Goal: Book appointment/travel/reservation

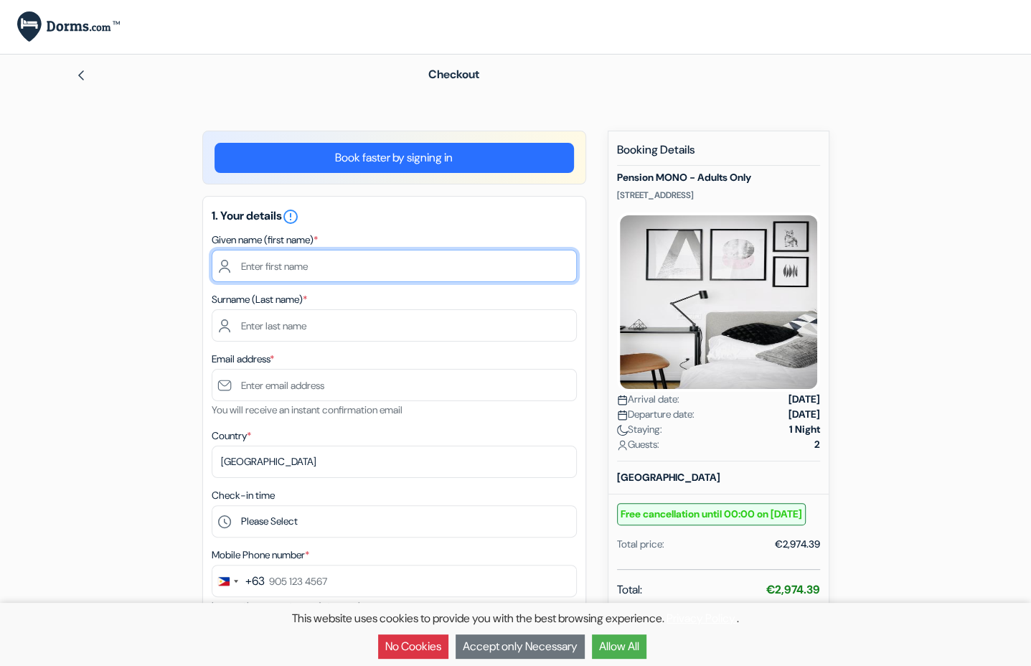
click at [442, 276] on input "text" at bounding box center [394, 266] width 365 height 32
type input "[PERSON_NAME]"
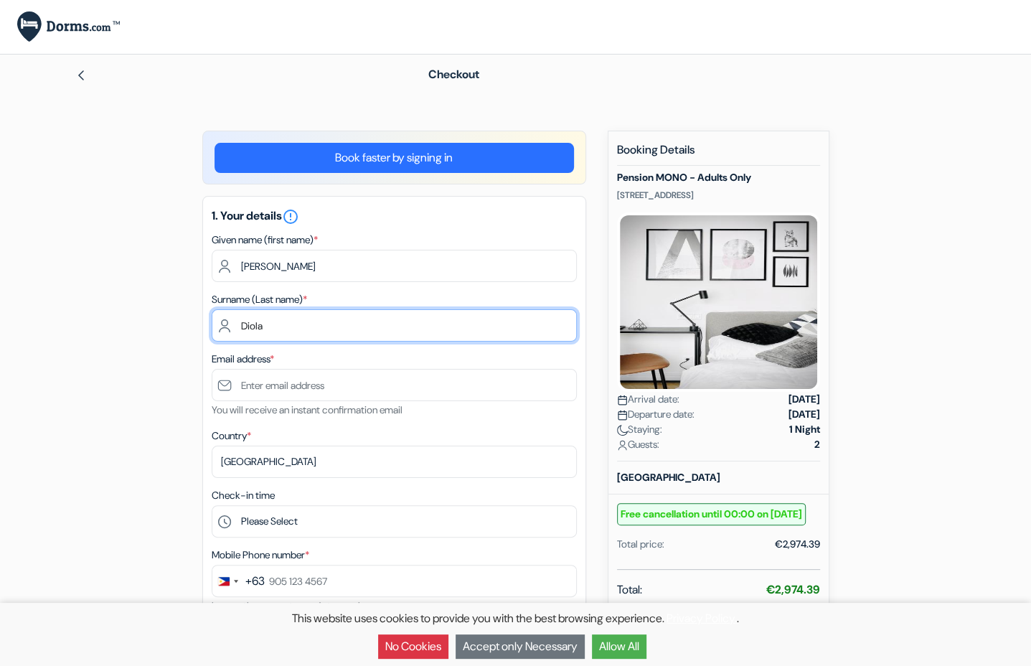
type input "Diola"
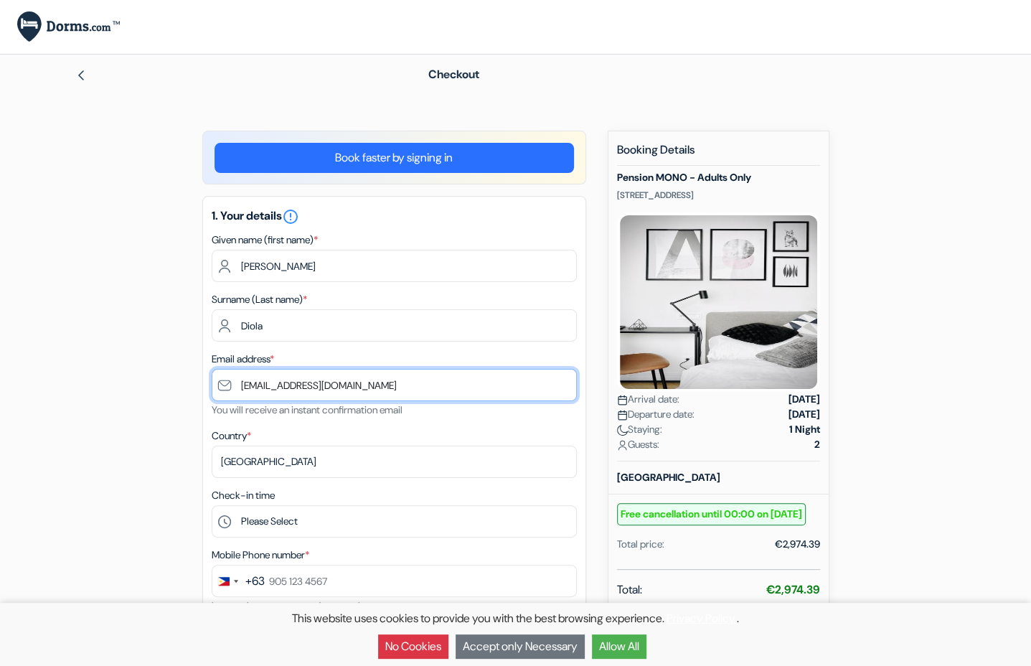
type input "[EMAIL_ADDRESS][DOMAIN_NAME]"
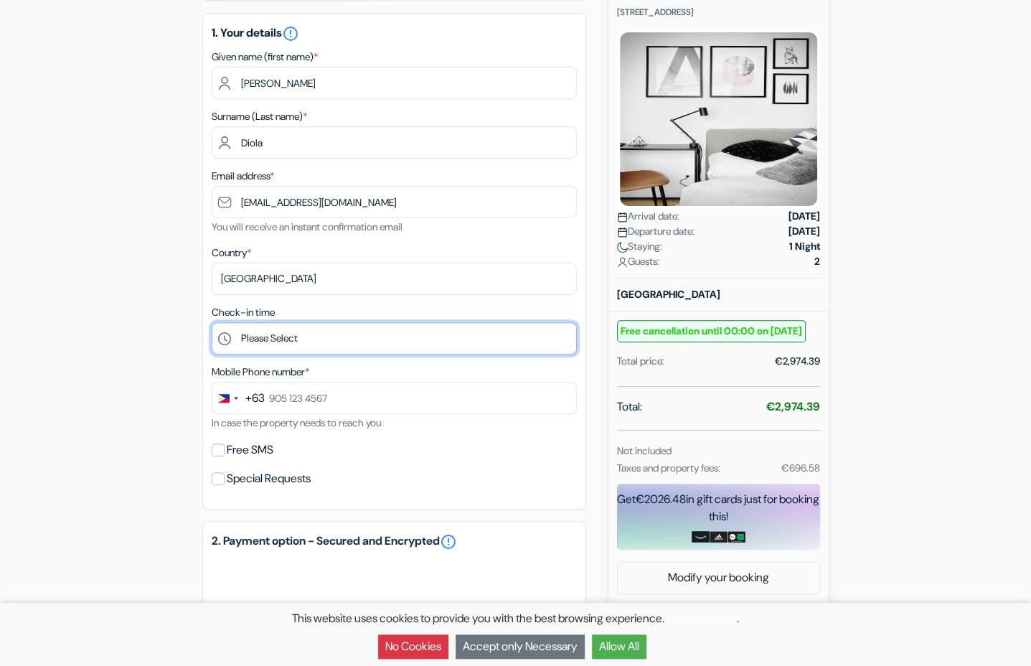
scroll to position [238, 0]
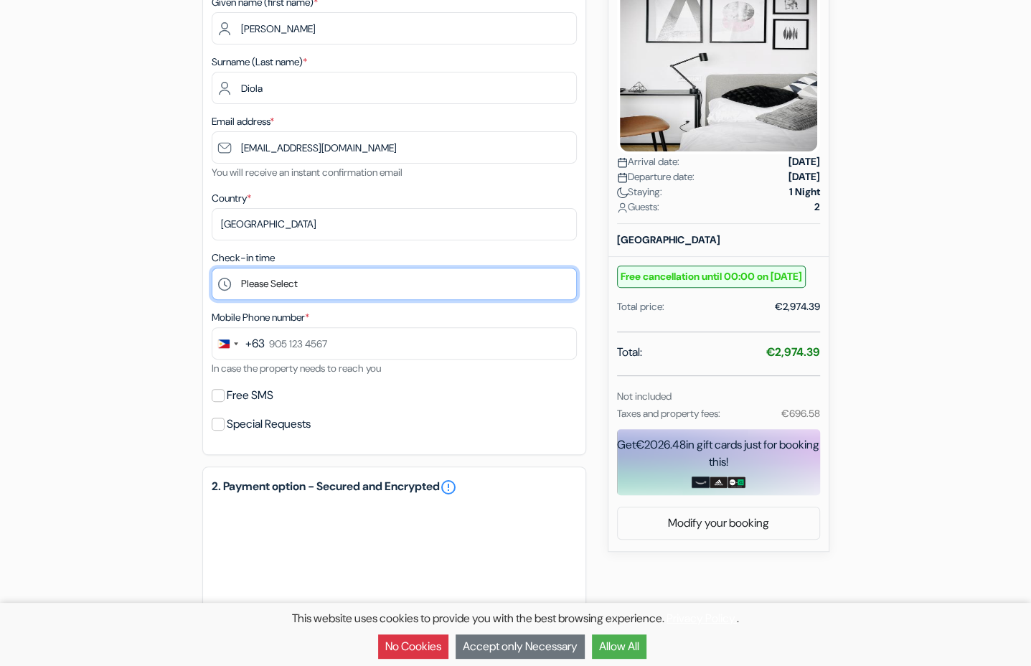
click at [212, 268] on select "Please Select 13:00 14:00 15:00 16:00 17:00 18:00" at bounding box center [394, 284] width 365 height 32
select select "14"
click option "14:00" at bounding box center [0, 0] width 0 height 0
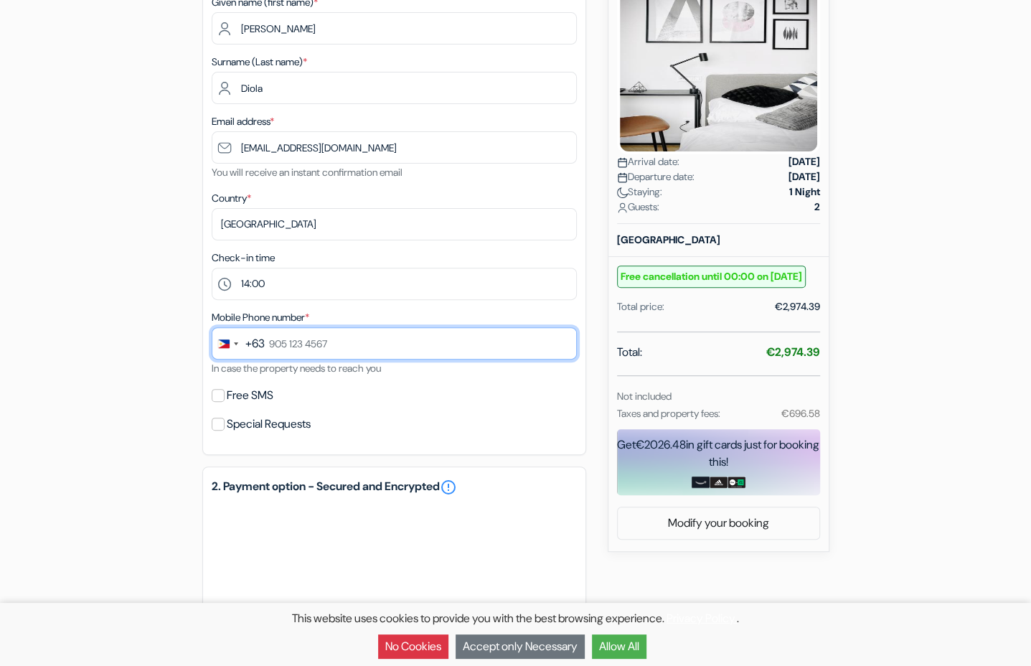
click at [356, 352] on input "text" at bounding box center [394, 343] width 365 height 32
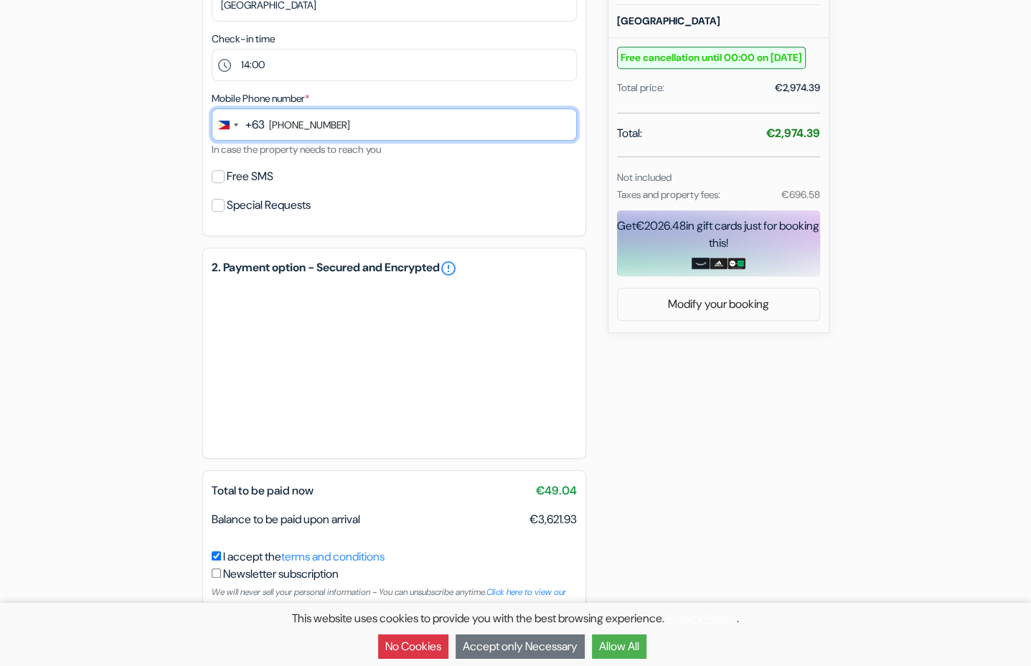
scroll to position [475, 0]
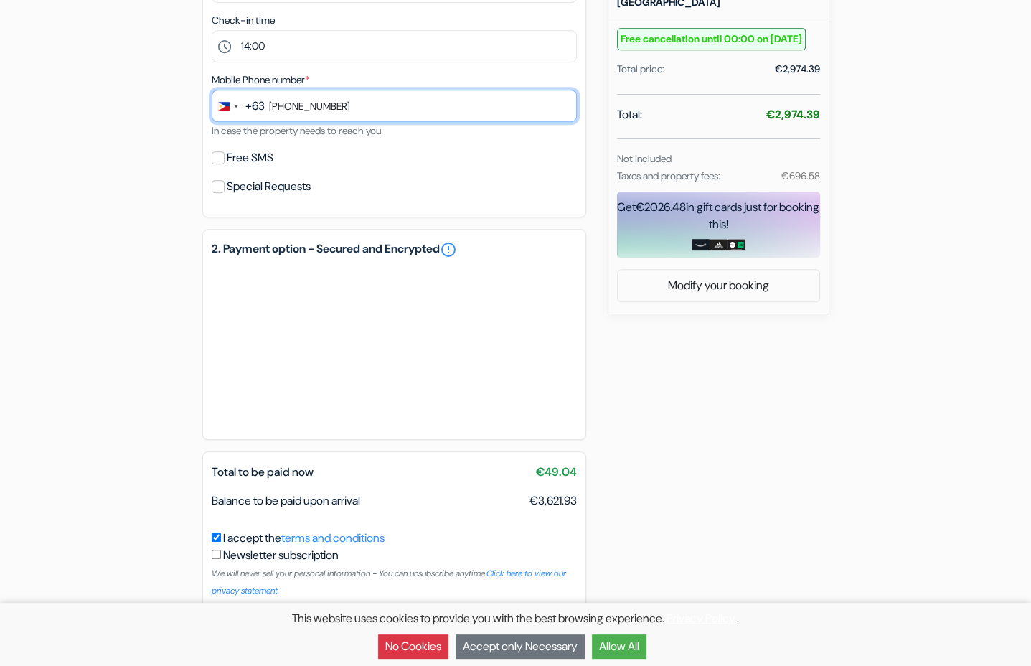
type input "[PHONE_NUMBER]"
click at [231, 167] on label "Free SMS" at bounding box center [250, 158] width 47 height 20
click at [225, 164] on input "Free SMS" at bounding box center [218, 157] width 13 height 13
checkbox input "true"
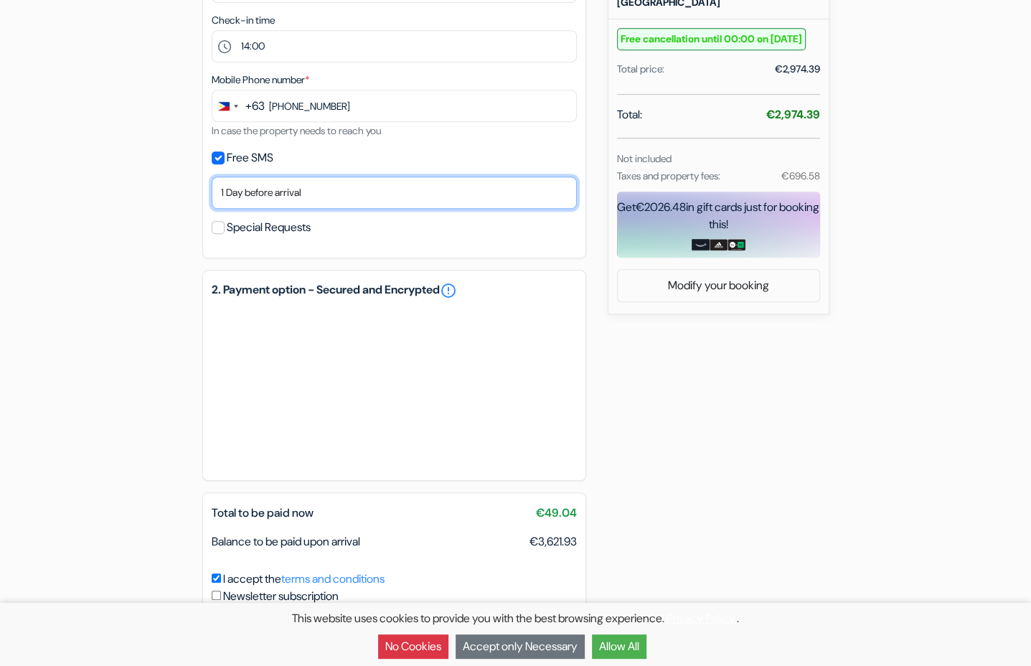
click at [212, 177] on select "No thank you Send now Arrival day 1 Day before arrival 2 Days before arrival 3 …" at bounding box center [394, 193] width 365 height 32
click at [164, 211] on div "add_box Pension MONO - Adults Only [STREET_ADDRESS] Property Details X no_plan …" at bounding box center [515, 178] width 947 height 1046
click at [212, 177] on select "No thank you Send now Arrival day 1 Day before arrival 2 Days before arrival 3 …" at bounding box center [394, 193] width 365 height 32
click at [141, 374] on div "add_box Pension MONO - Adults Only [STREET_ADDRESS] Property Details X no_plan …" at bounding box center [515, 178] width 947 height 1046
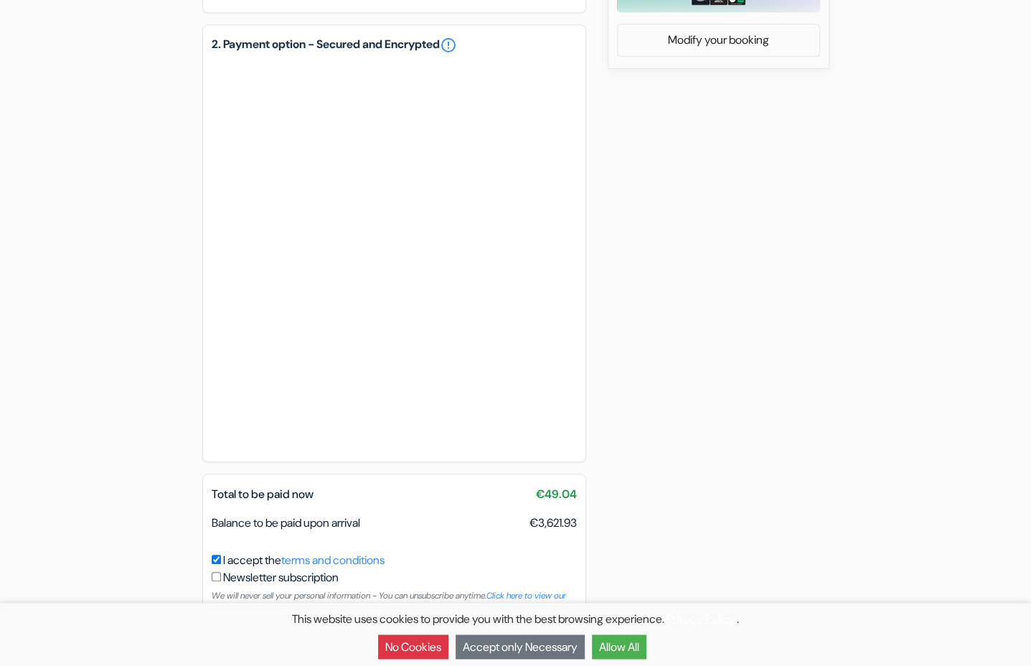
scroll to position [753, 0]
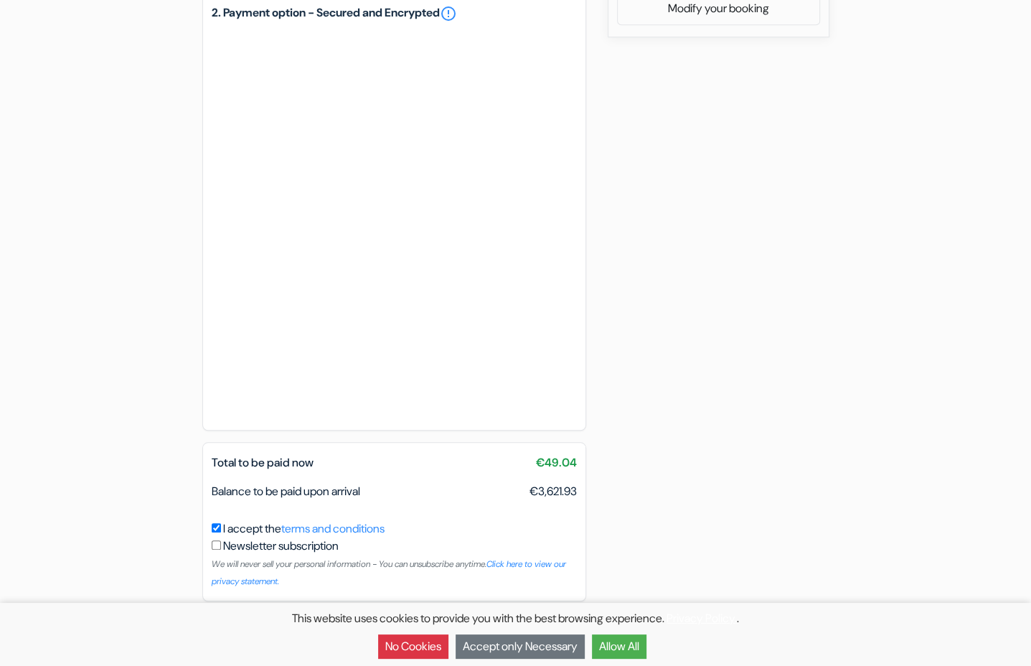
click at [608, 366] on div "add_box Pension MONO - Adults Only [STREET_ADDRESS] Property Details X no_plan …" at bounding box center [515, 14] width 947 height 1273
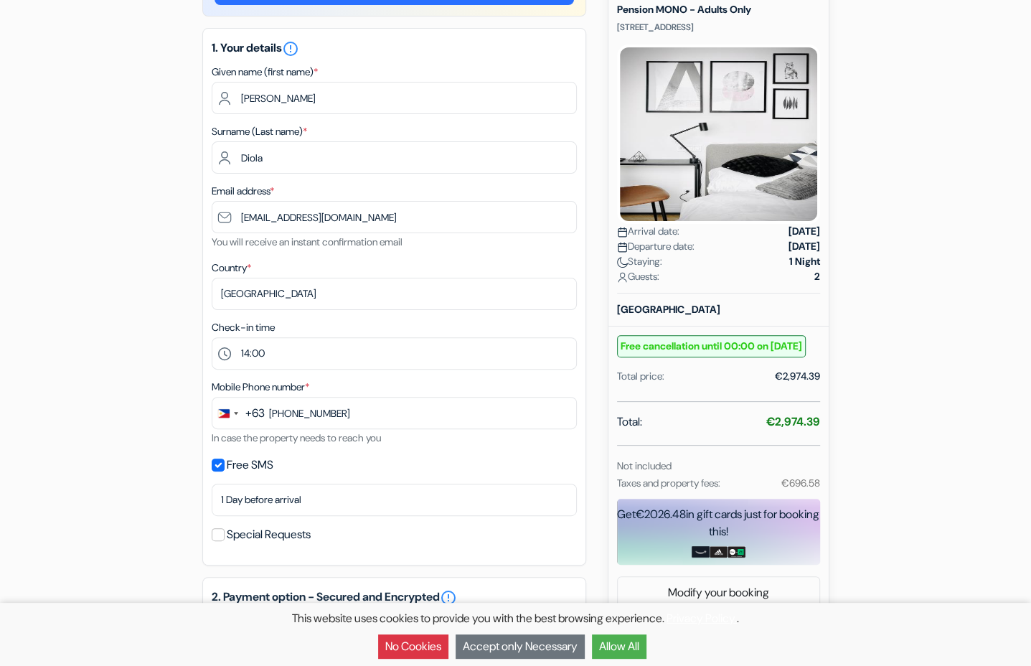
scroll to position [0, 0]
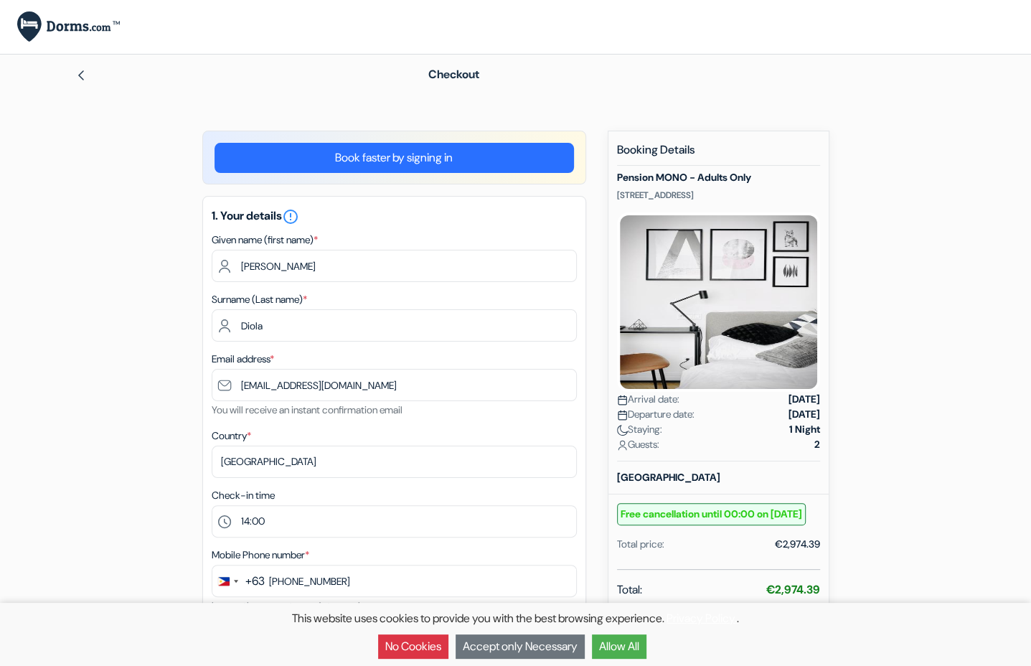
drag, startPoint x: 643, startPoint y: 419, endPoint x: 643, endPoint y: 352, distance: 66.7
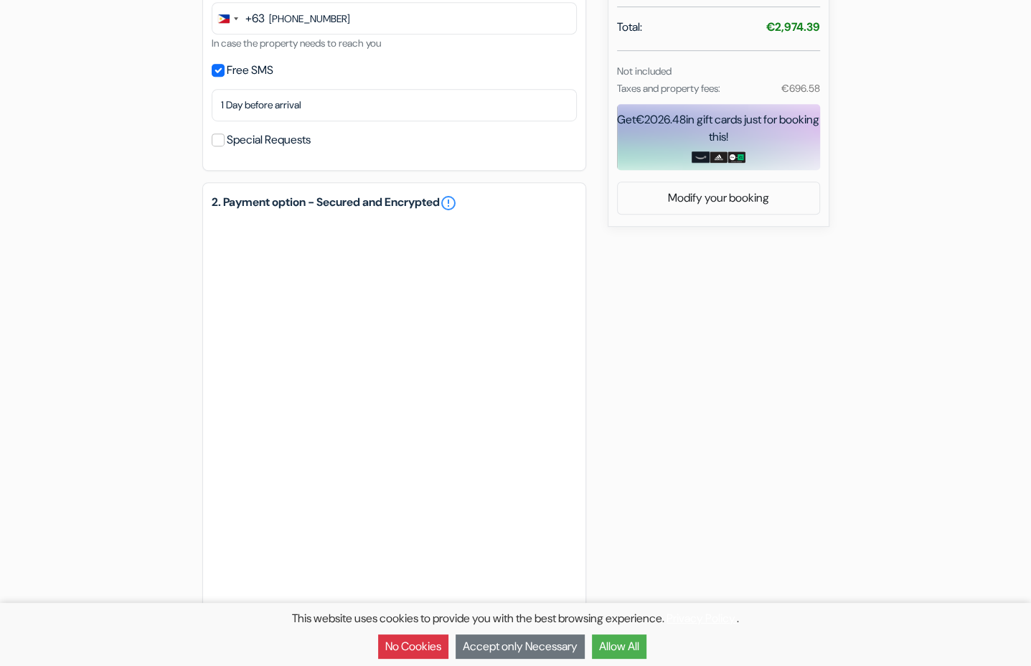
scroll to position [753, 0]
